Goal: Information Seeking & Learning: Check status

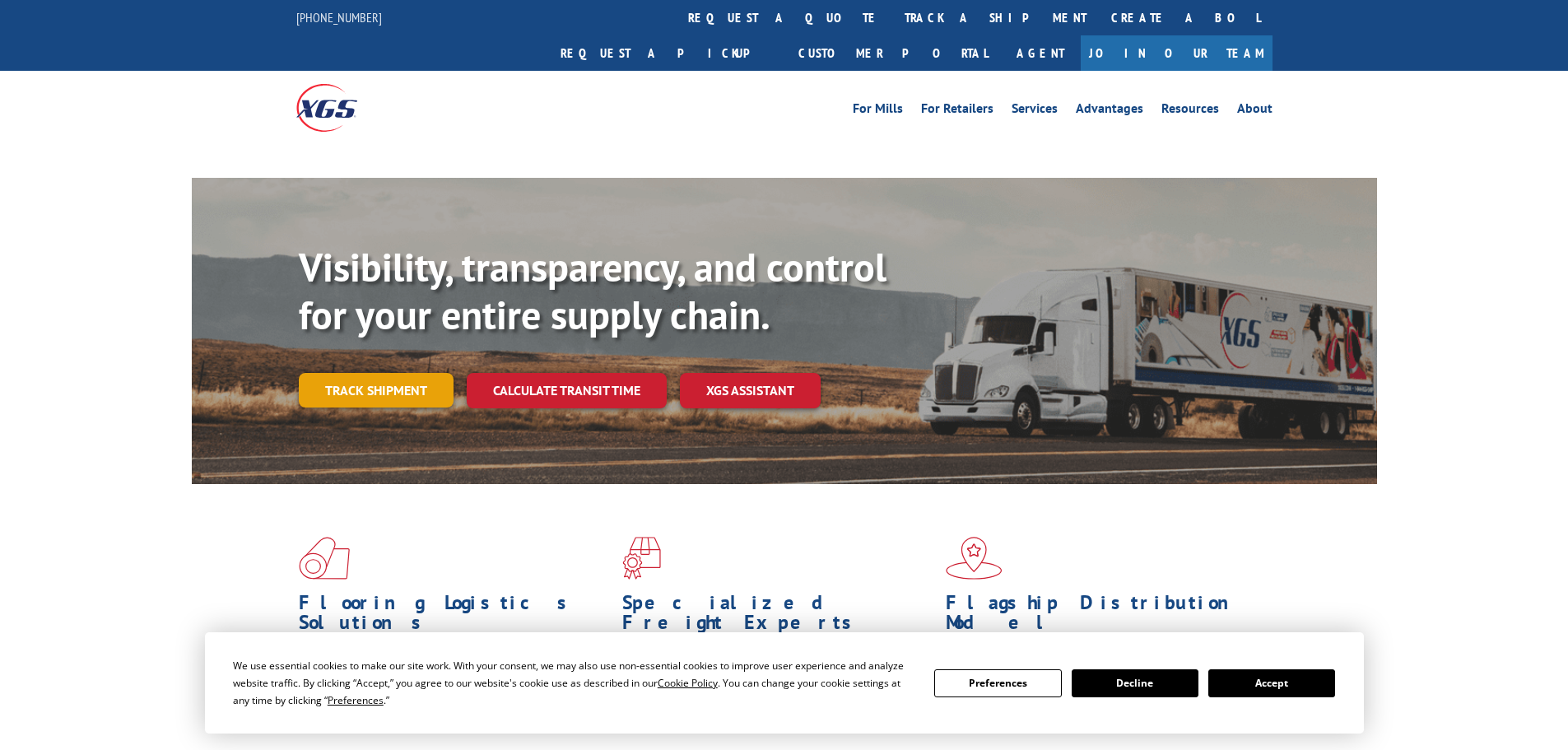
click at [401, 373] on link "Track shipment" at bounding box center [376, 390] width 155 height 34
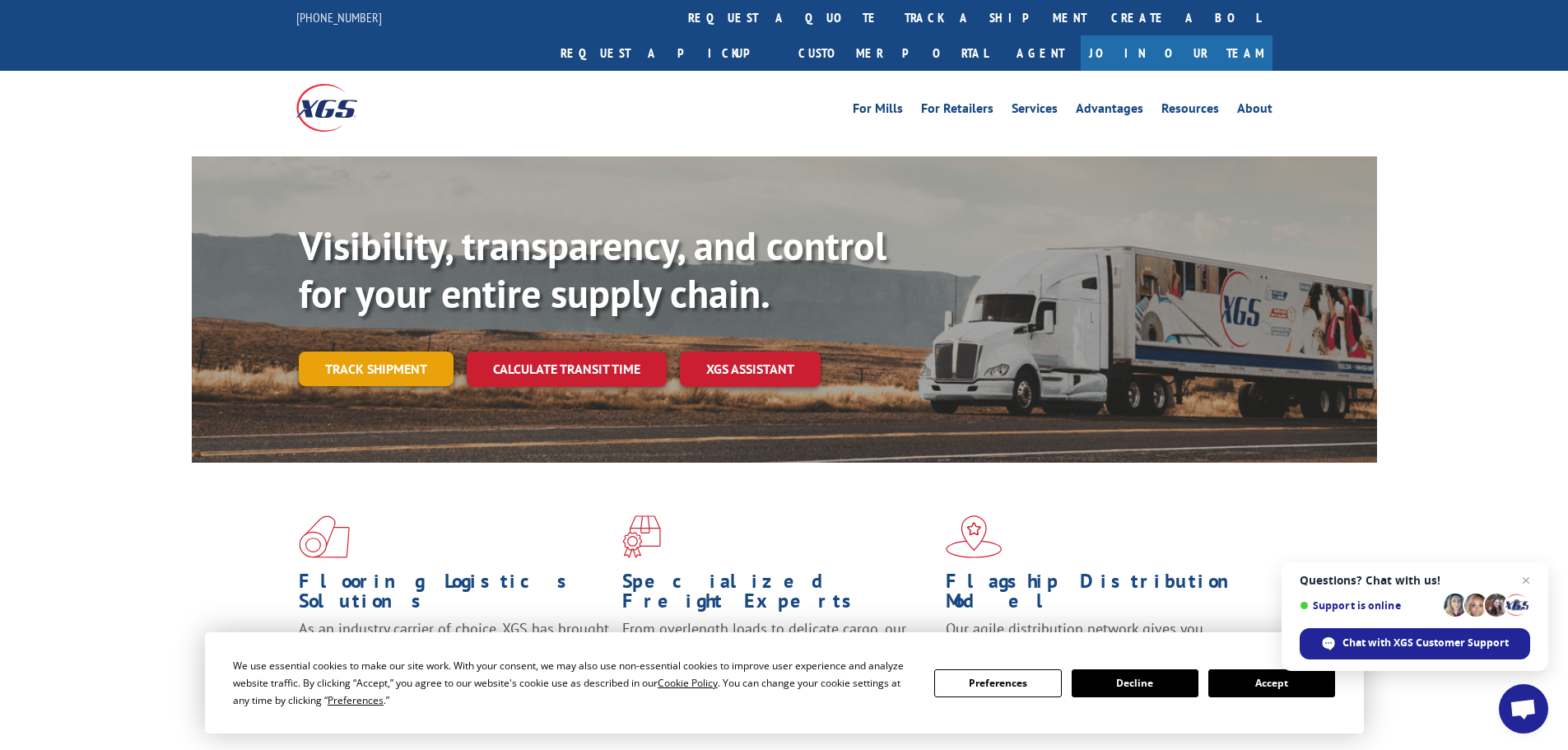
click at [379, 352] on link "Track shipment" at bounding box center [376, 369] width 155 height 34
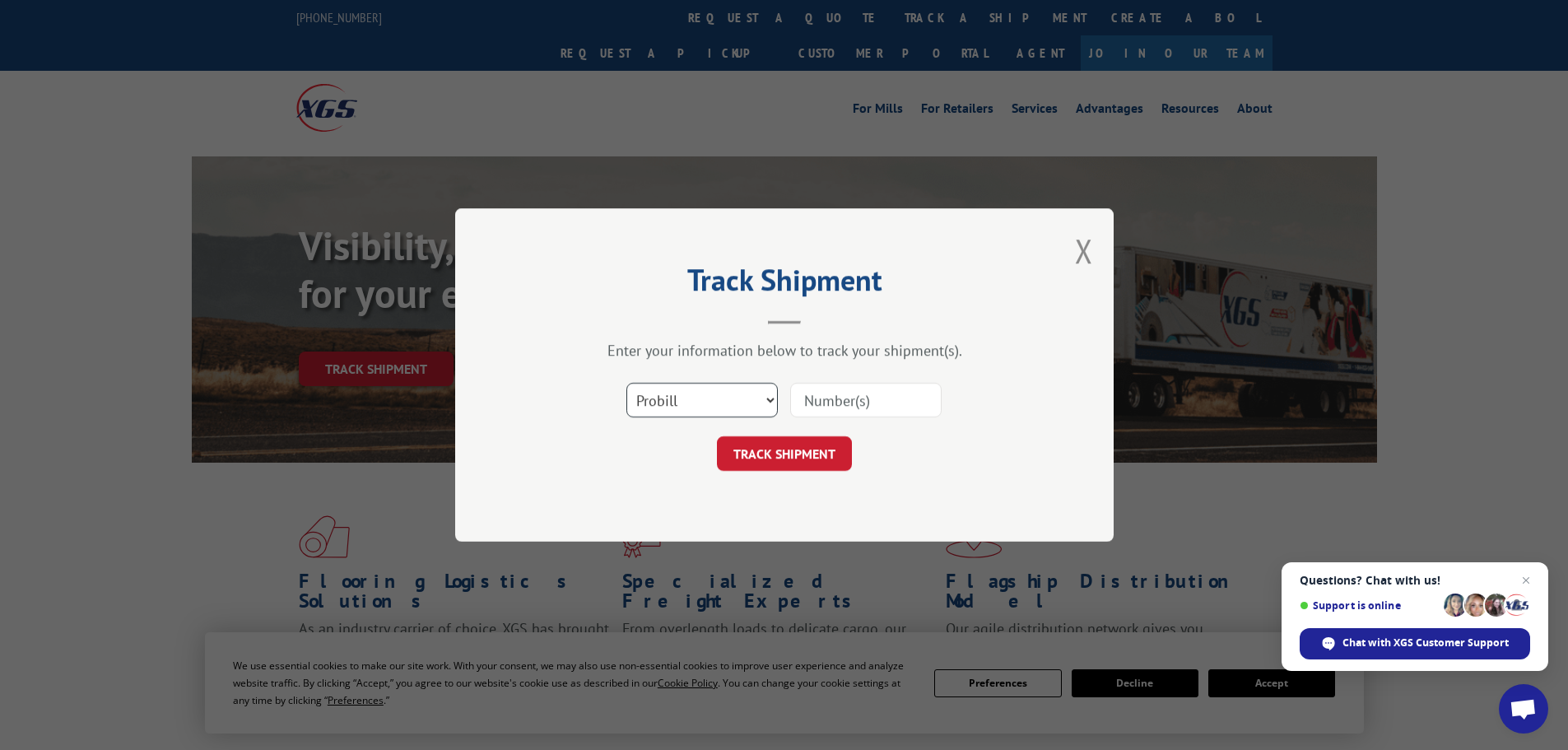
click at [698, 402] on select "Select category... Probill BOL PO" at bounding box center [702, 400] width 151 height 34
select select "po"
click at [626, 383] on select "Select category... Probill BOL PO" at bounding box center [702, 400] width 151 height 34
click at [888, 405] on input at bounding box center [865, 400] width 151 height 34
paste input "23533296"
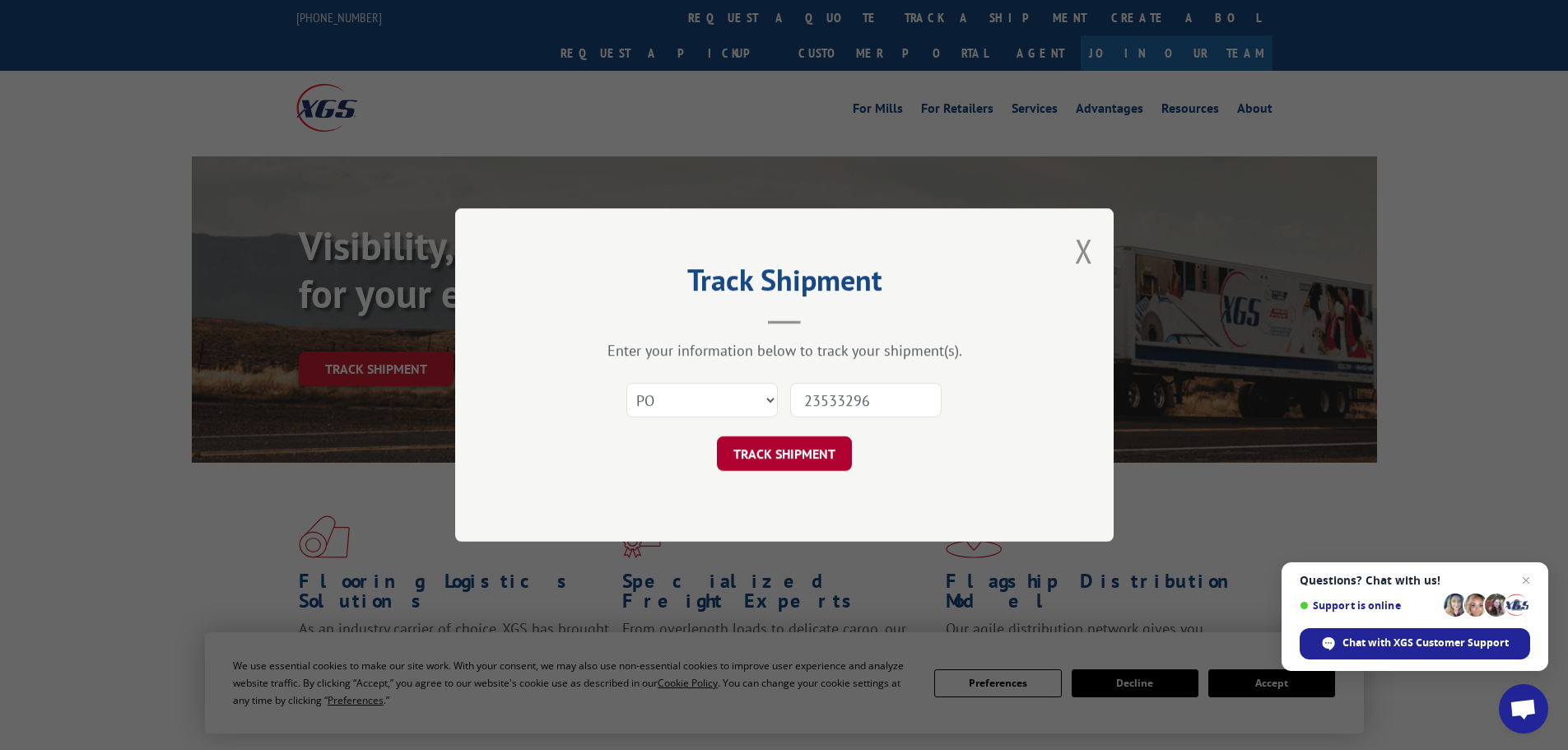
type input "23533296"
click at [774, 452] on button "TRACK SHIPMENT" at bounding box center [784, 454] width 135 height 34
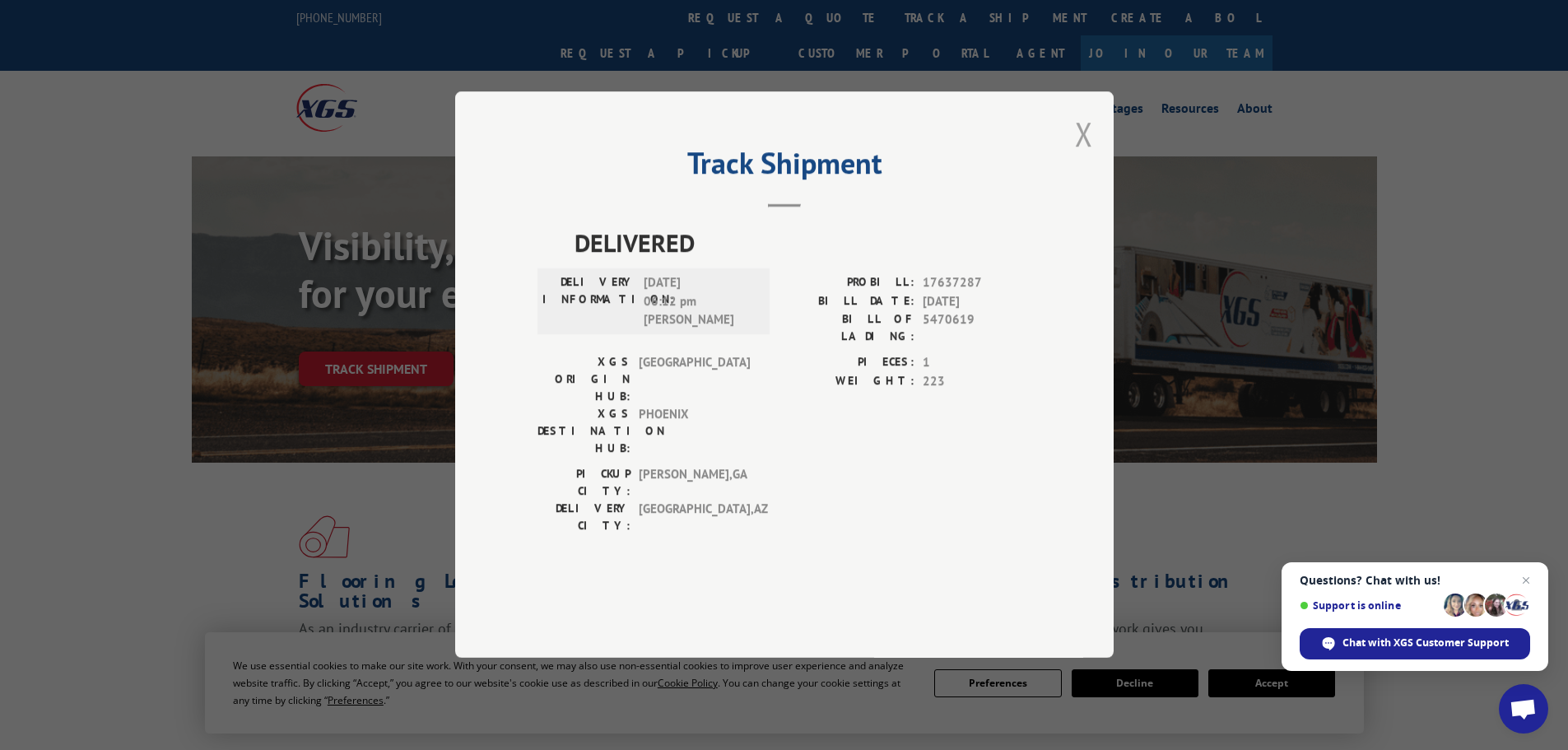
click at [1081, 155] on button "Close modal" at bounding box center [1084, 134] width 18 height 44
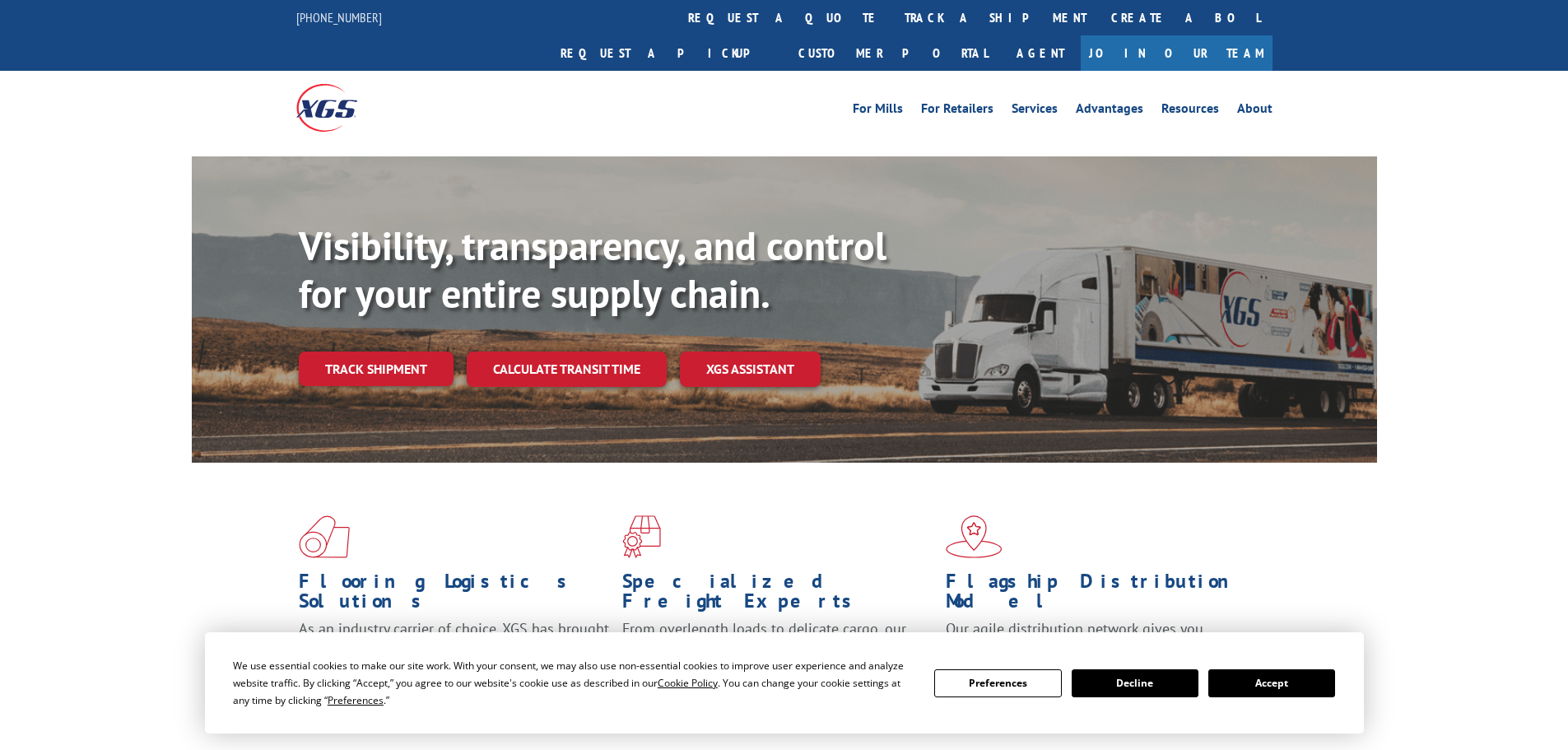
click at [362, 352] on link "Track shipment" at bounding box center [376, 369] width 155 height 34
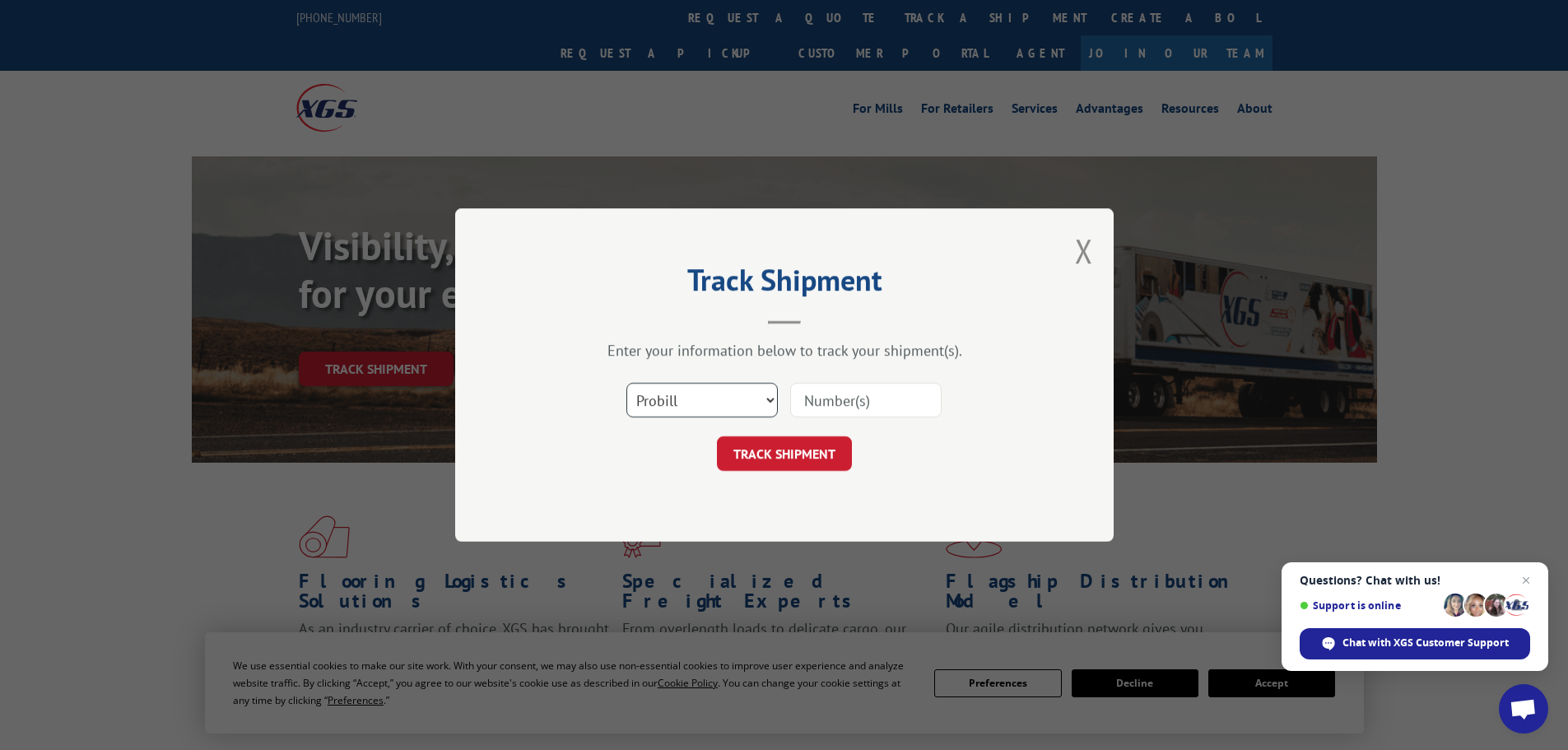
click at [701, 393] on select "Select category... Probill BOL PO" at bounding box center [702, 400] width 151 height 34
select select "po"
click at [626, 383] on select "Select category... Probill BOL PO" at bounding box center [702, 400] width 151 height 34
click at [877, 395] on input at bounding box center [865, 400] width 151 height 34
click at [871, 396] on input at bounding box center [865, 400] width 151 height 34
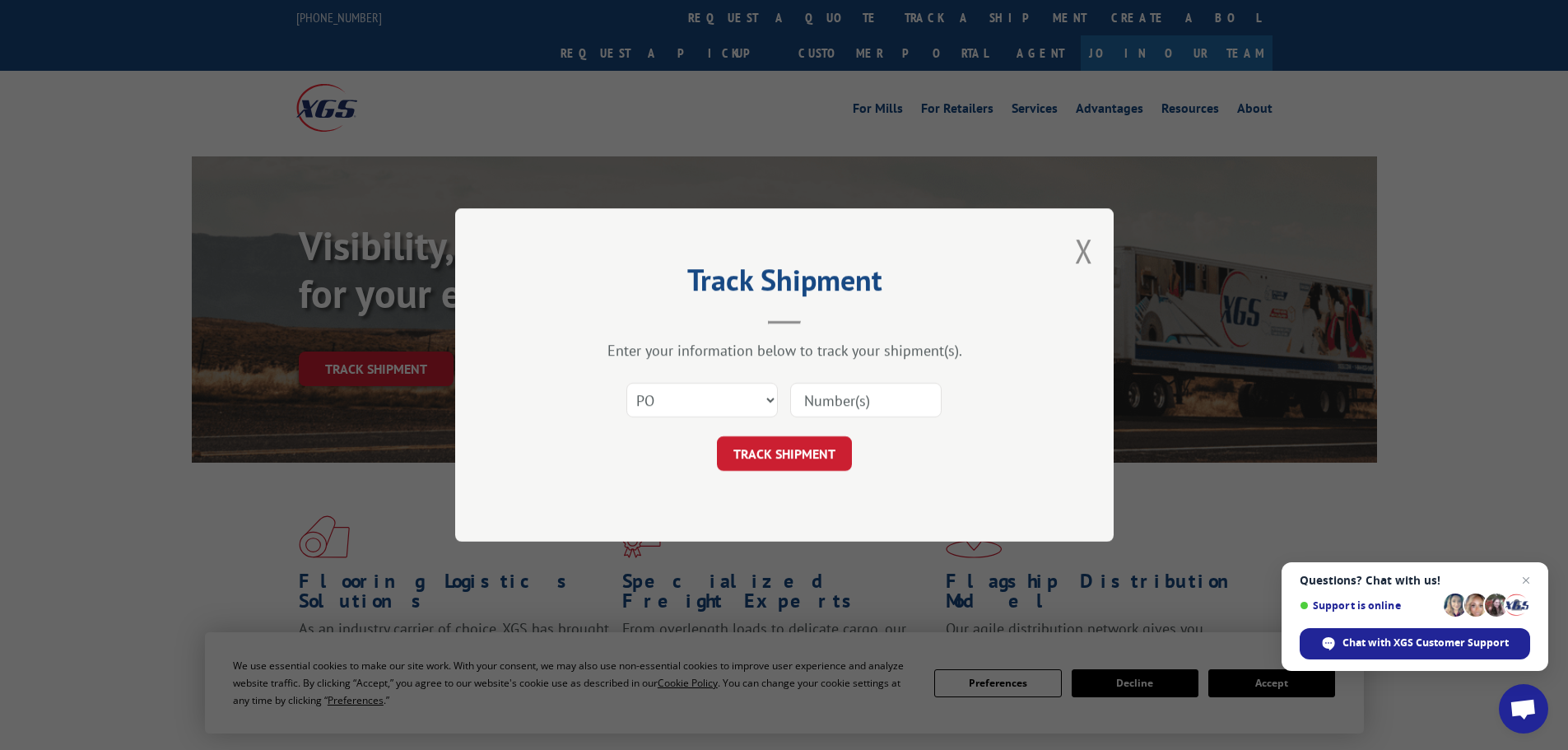
paste input "23533612"
type input "23533612"
click at [771, 452] on button "TRACK SHIPMENT" at bounding box center [784, 454] width 135 height 34
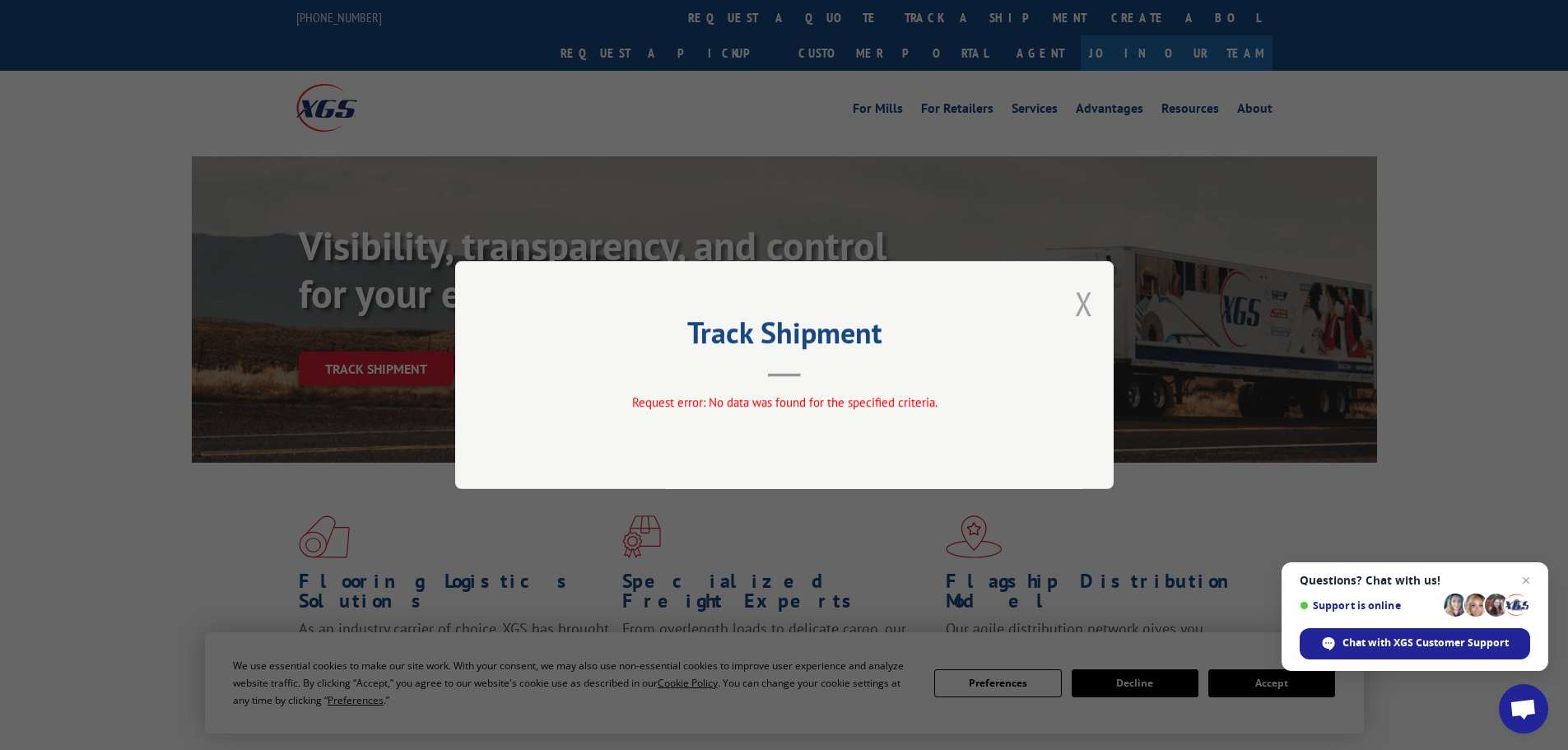
click at [1086, 304] on button "Close modal" at bounding box center [1084, 304] width 18 height 44
